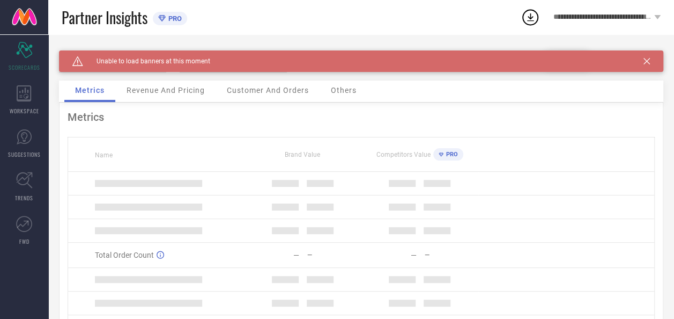
click at [187, 153] on th "Name" at bounding box center [156, 154] width 176 height 34
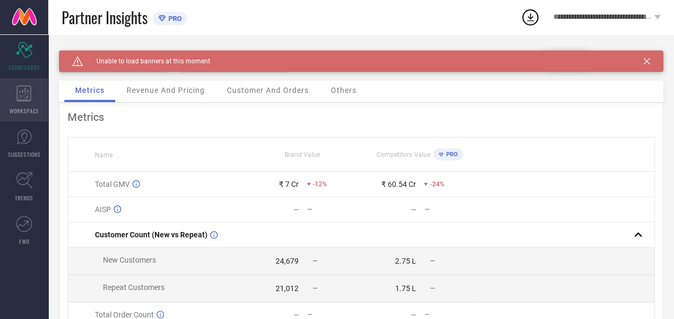
click at [26, 109] on span "WORKSPACE" at bounding box center [25, 111] width 30 height 8
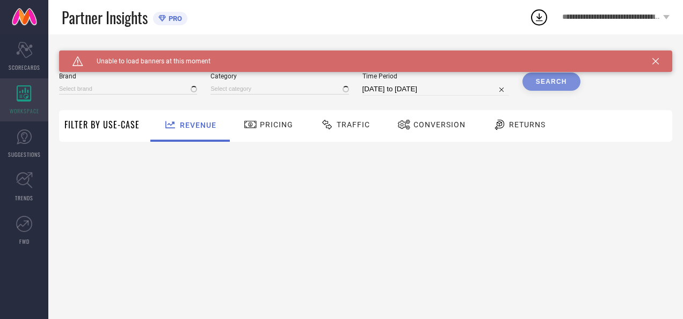
type input "AEROPOSTALE"
type input "All"
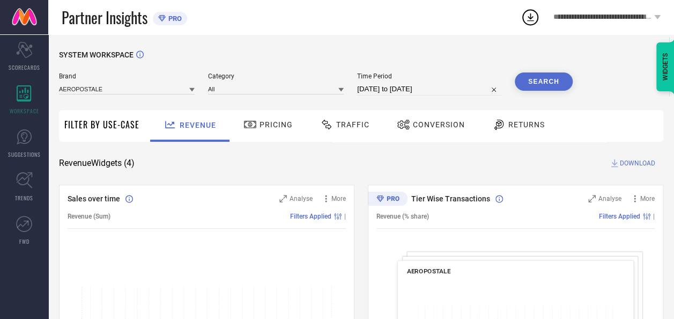
click at [195, 94] on div "Brand AEROPOSTALE Category All Time Period [DATE] to [DATE] Search" at bounding box center [316, 83] width 514 height 23
click at [194, 90] on icon at bounding box center [191, 90] width 5 height 4
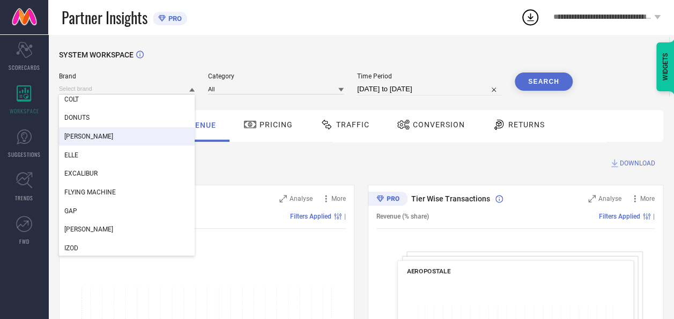
scroll to position [193, 0]
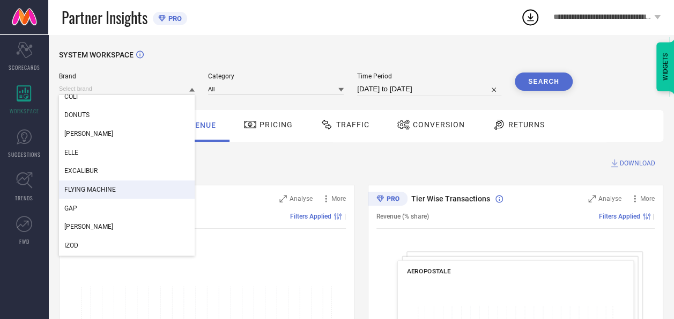
click at [120, 191] on div "FLYING MACHINE" at bounding box center [127, 189] width 136 height 18
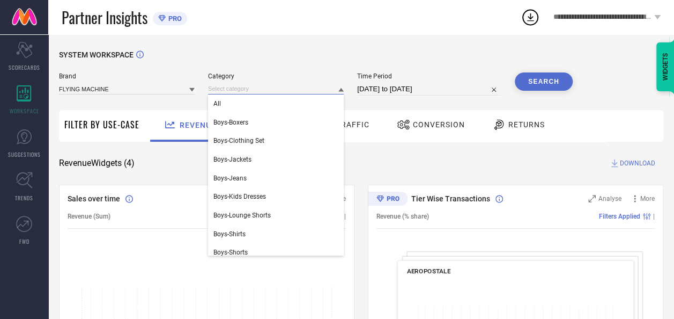
click at [336, 91] on input at bounding box center [276, 88] width 136 height 11
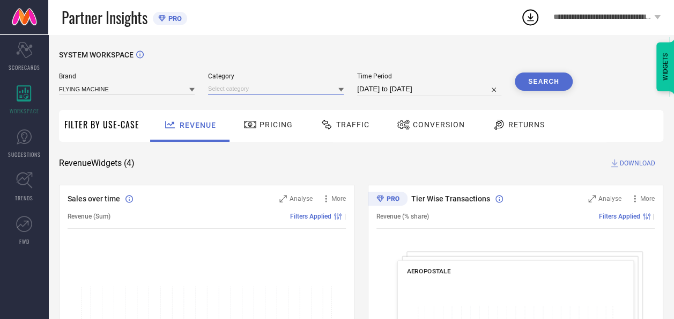
click at [249, 91] on input at bounding box center [276, 88] width 136 height 11
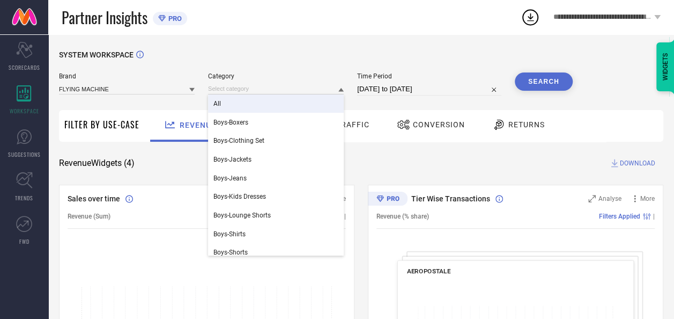
click at [234, 102] on div "All" at bounding box center [276, 103] width 136 height 18
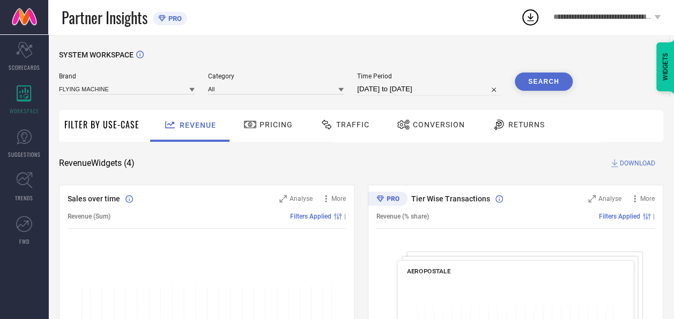
select select "7"
select select "2025"
select select "8"
select select "2025"
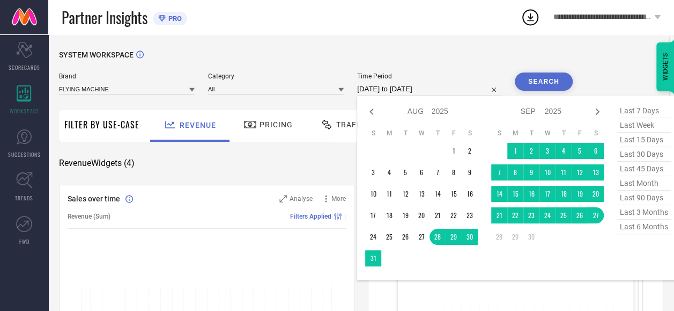
click at [428, 90] on input "[DATE] to [DATE]" at bounding box center [429, 89] width 144 height 13
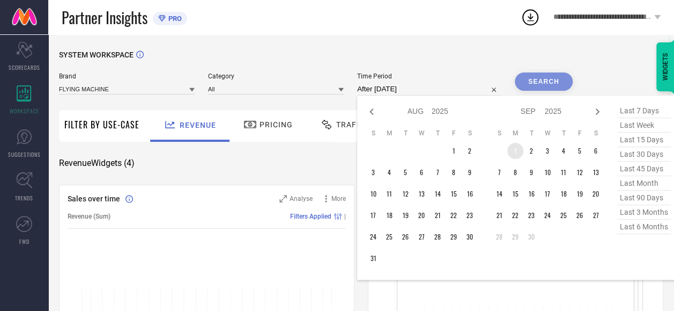
click at [513, 149] on td "1" at bounding box center [516, 151] width 16 height 16
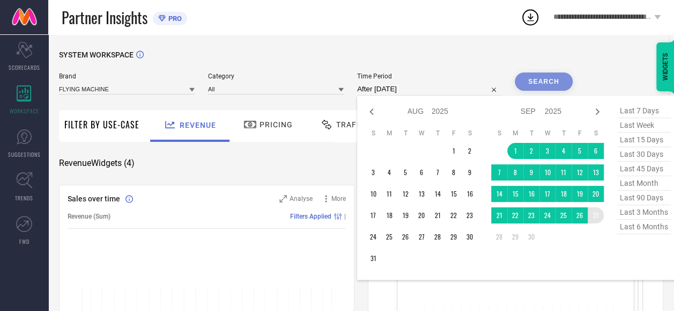
type input "[DATE] to [DATE]"
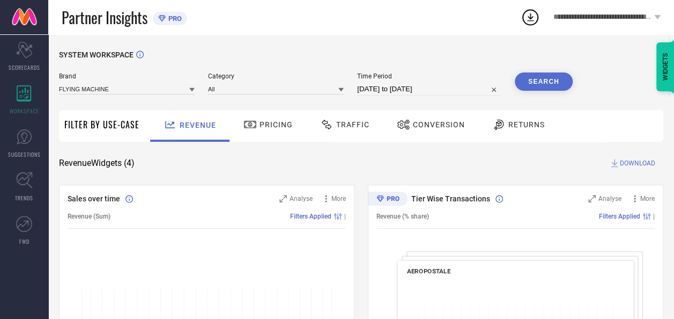
click at [555, 83] on button "Search" at bounding box center [544, 81] width 58 height 18
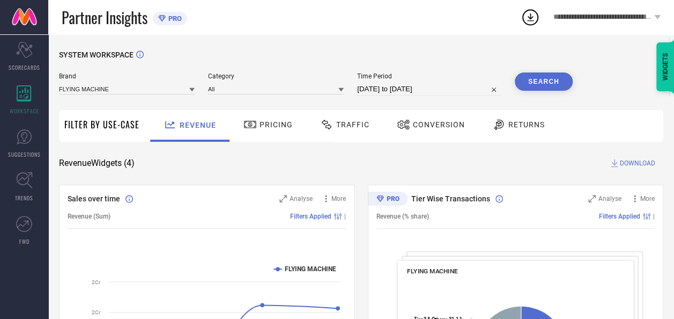
click at [424, 130] on div "Conversion" at bounding box center [431, 124] width 74 height 18
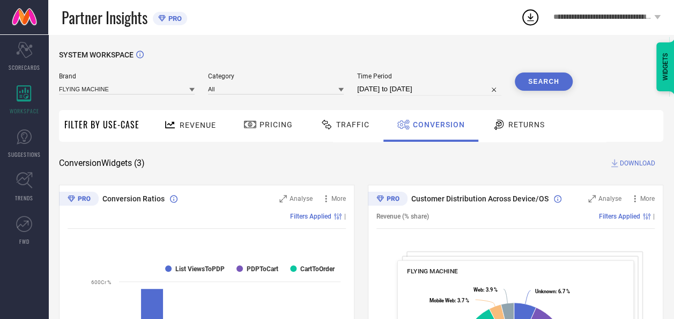
click at [628, 163] on span "DOWNLOAD" at bounding box center [637, 163] width 35 height 11
